Goal: Task Accomplishment & Management: Manage account settings

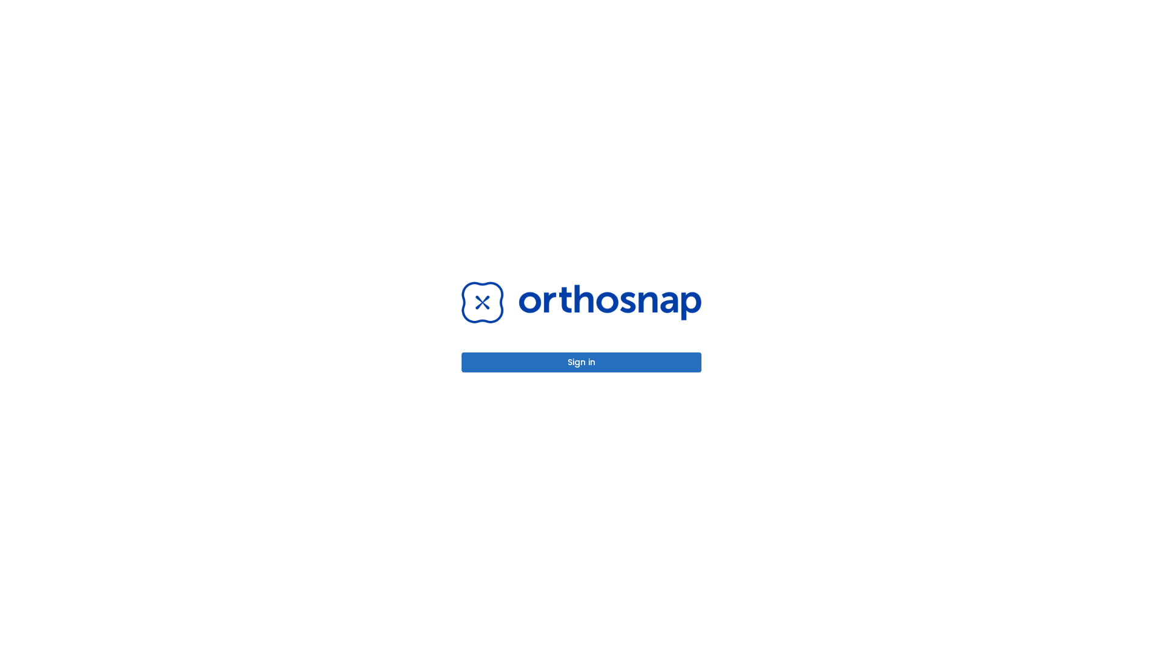
click at [582, 362] on button "Sign in" at bounding box center [582, 363] width 240 height 20
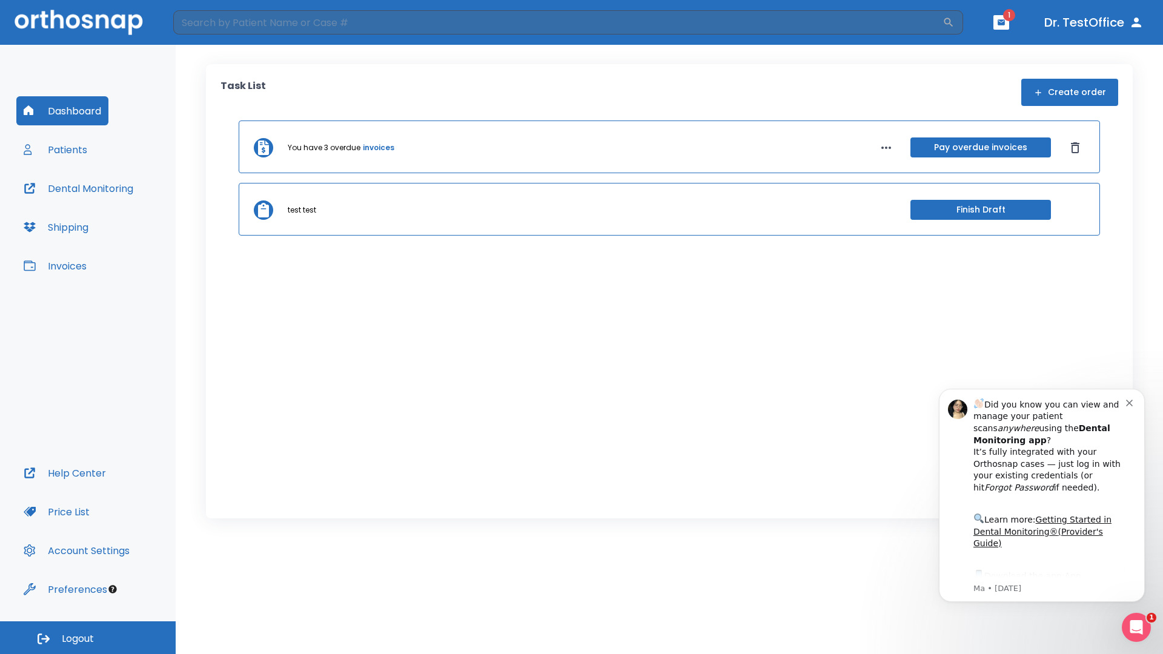
click at [88, 638] on span "Logout" at bounding box center [78, 638] width 32 height 13
